Goal: Task Accomplishment & Management: Use online tool/utility

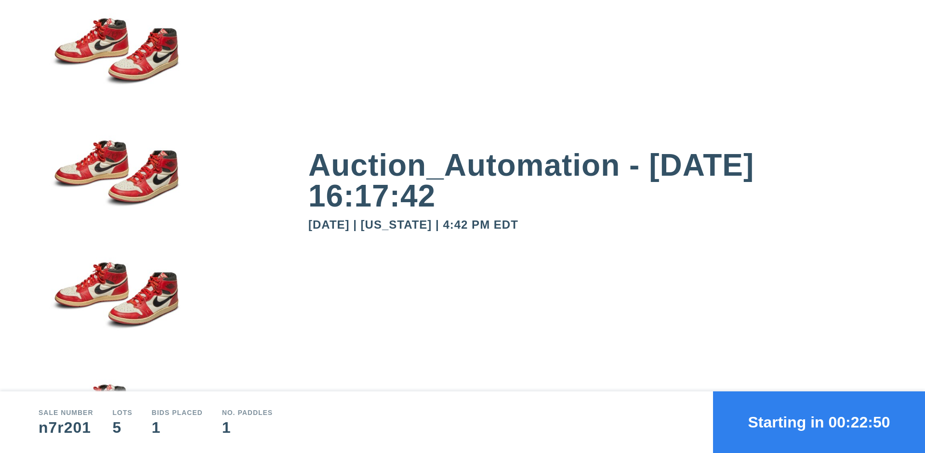
click at [819, 422] on button "Starting in 00:22:50" at bounding box center [819, 423] width 212 height 62
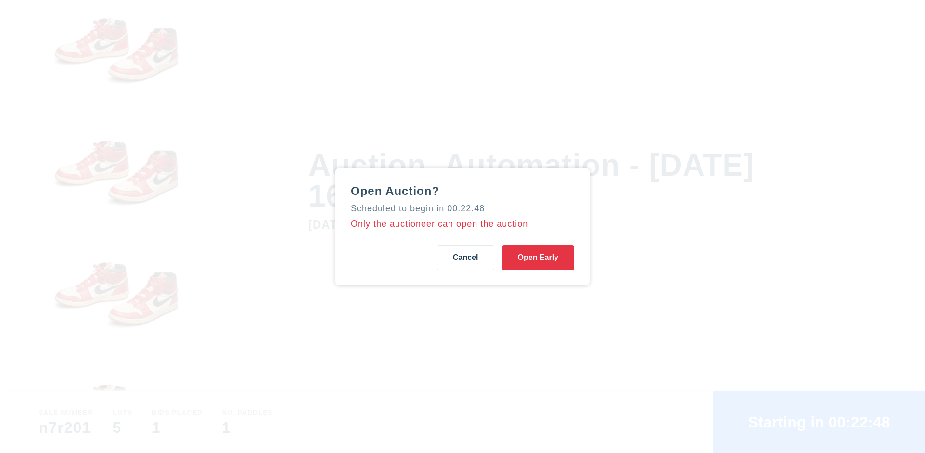
click at [538, 257] on button "Open Early" at bounding box center [538, 257] width 72 height 25
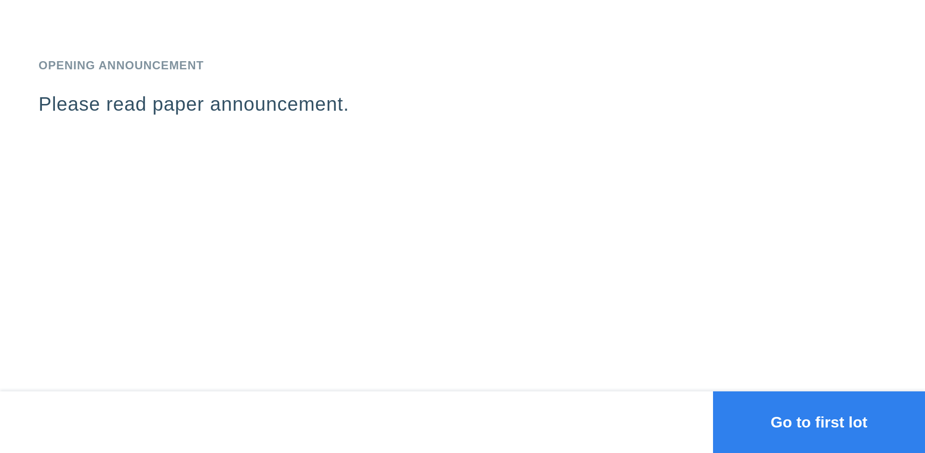
click at [819, 422] on button "Go to first lot" at bounding box center [819, 423] width 212 height 62
